Goal: Check status: Check status

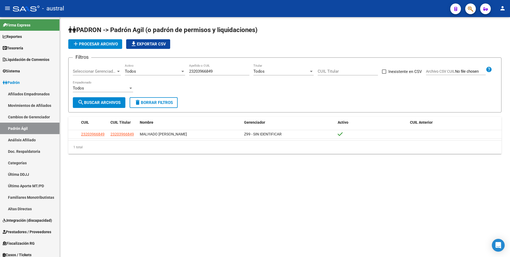
click at [221, 70] on input "23203966849" at bounding box center [219, 71] width 60 height 5
drag, startPoint x: 221, startPoint y: 70, endPoint x: 189, endPoint y: 70, distance: 31.8
click at [189, 70] on div "Filtros Seleccionar Gerenciador Seleccionar Gerenciador Todos Activo 2320396684…" at bounding box center [285, 79] width 424 height 35
paste input "0385624558"
type input "20385624558"
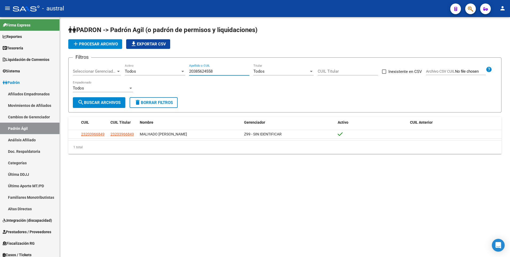
click at [92, 105] on span "search Buscar Archivos" at bounding box center [99, 102] width 43 height 5
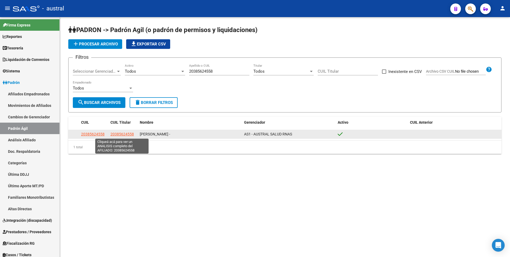
click at [123, 134] on span "20385624558" at bounding box center [121, 134] width 23 height 4
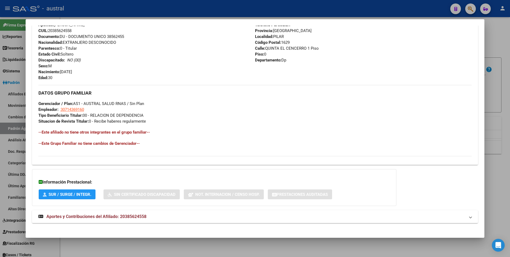
scroll to position [200, 0]
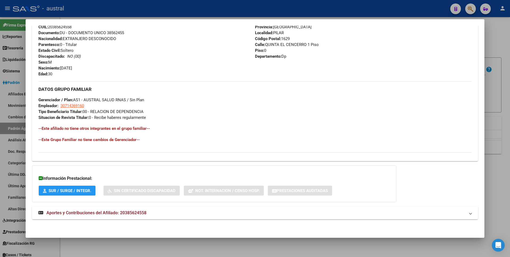
click at [85, 211] on span "Aportes y Contribuciones del Afiliado: 20385624558" at bounding box center [96, 212] width 100 height 5
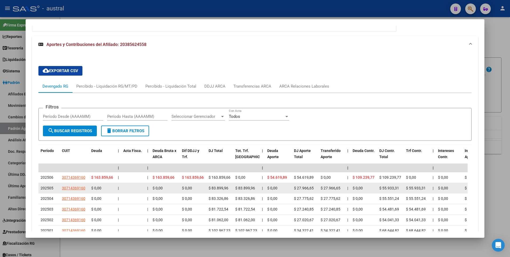
scroll to position [360, 0]
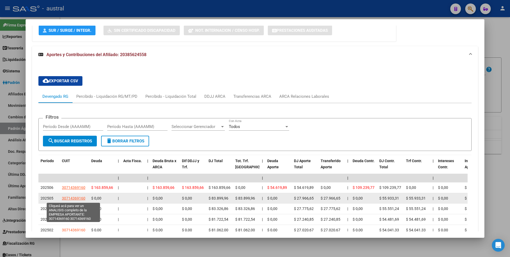
click at [67, 197] on span "30714369160" at bounding box center [73, 198] width 23 height 4
type textarea "30714369160"
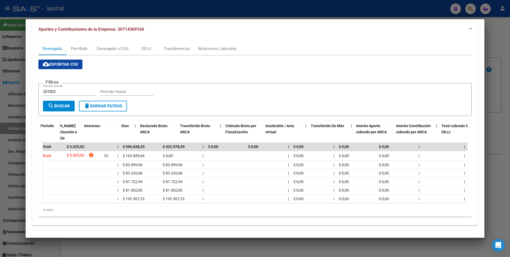
scroll to position [0, 0]
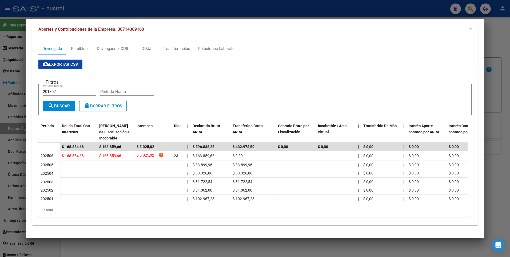
click at [139, 74] on app-list-header "Filtros 201802 Periodo Desde Periodo Hasta search Buscar delete Borrar Filtros" at bounding box center [255, 94] width 434 height 41
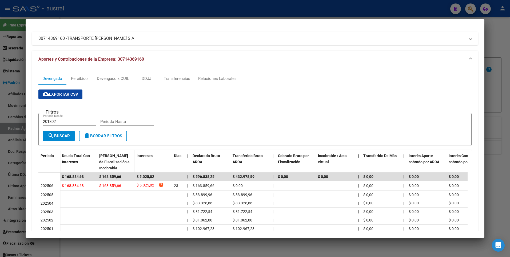
scroll to position [53, 0]
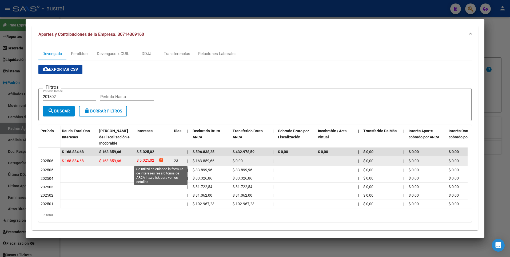
click at [159, 159] on icon "help" at bounding box center [160, 159] width 5 height 5
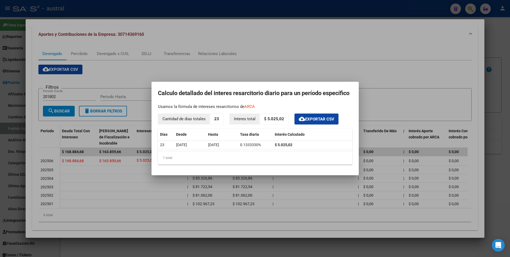
click at [332, 60] on div at bounding box center [255, 128] width 510 height 257
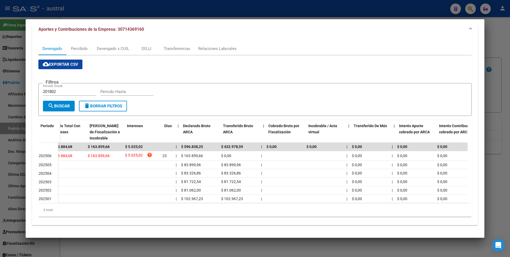
scroll to position [0, 0]
